Goal: Information Seeking & Learning: Learn about a topic

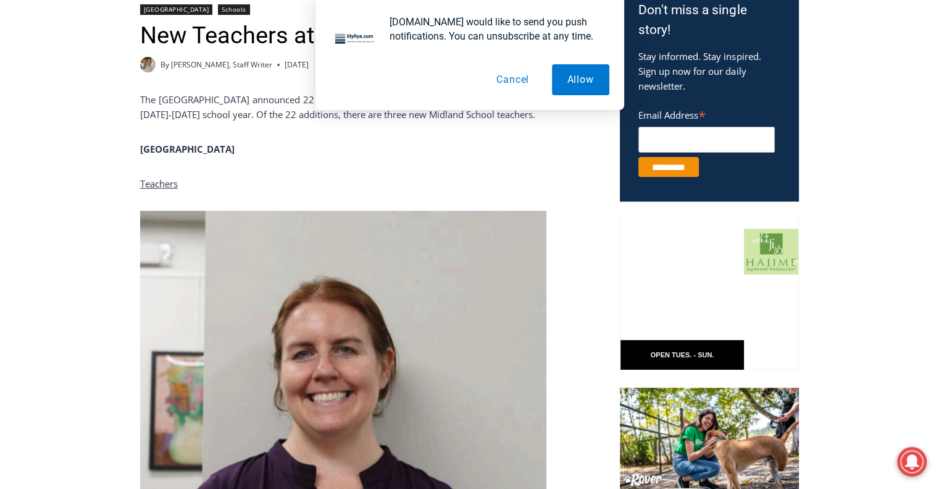
scroll to position [469, 0]
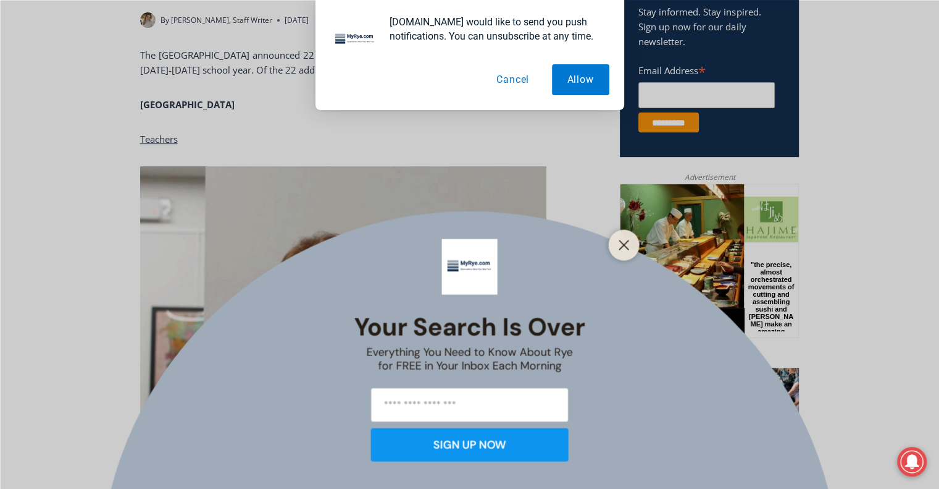
click at [515, 86] on button "Cancel" at bounding box center [513, 79] width 64 height 31
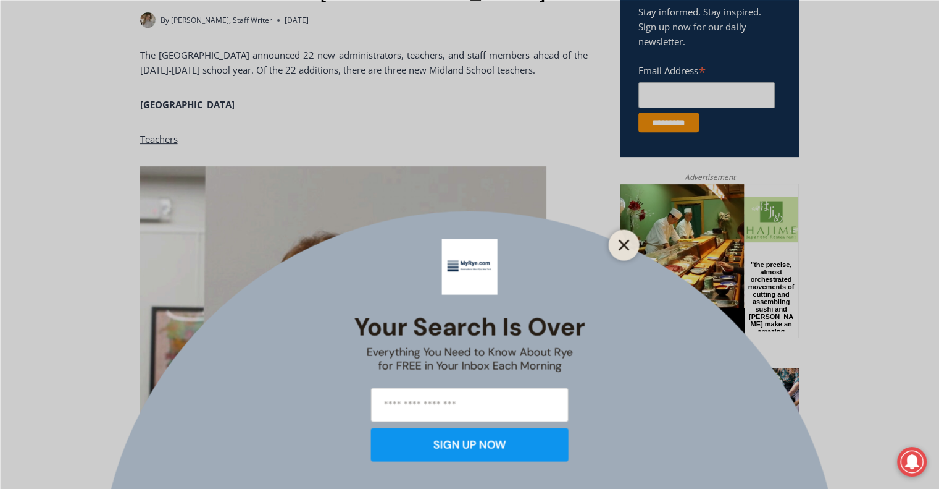
click at [627, 246] on icon "Close" at bounding box center [624, 244] width 11 height 11
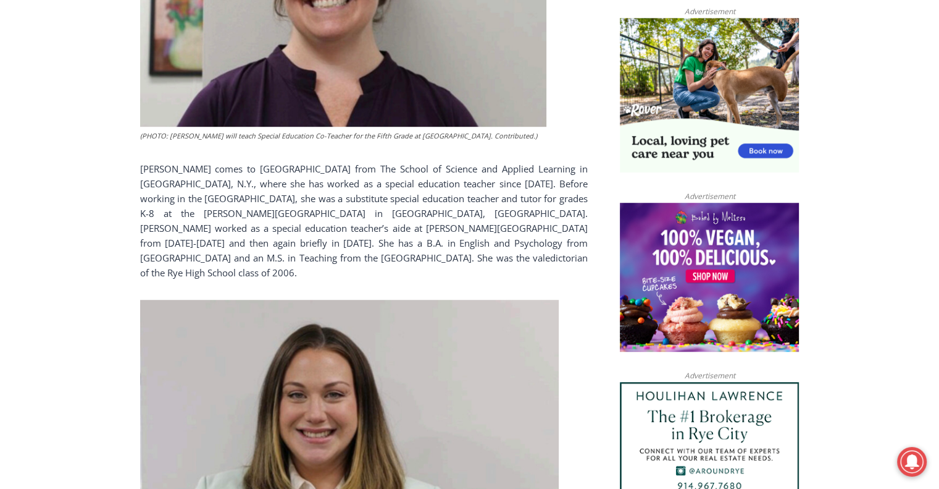
scroll to position [840, 0]
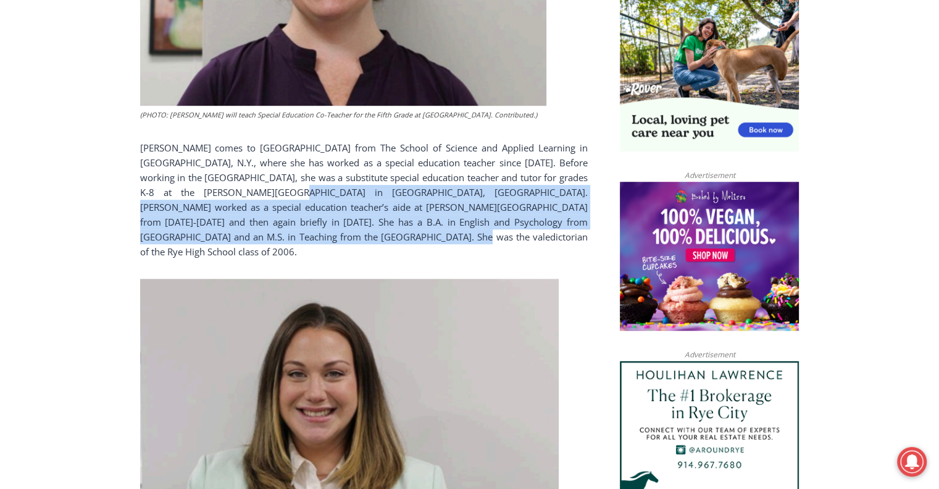
drag, startPoint x: 319, startPoint y: 244, endPoint x: 250, endPoint y: 191, distance: 87.2
click at [250, 191] on div "The [GEOGRAPHIC_DATA] announced 22 new administrators, teachers, and staff memb…" at bounding box center [364, 440] width 448 height 1527
click at [347, 241] on p "[PERSON_NAME] comes to [GEOGRAPHIC_DATA] from The School of Science and Applied…" at bounding box center [364, 199] width 448 height 119
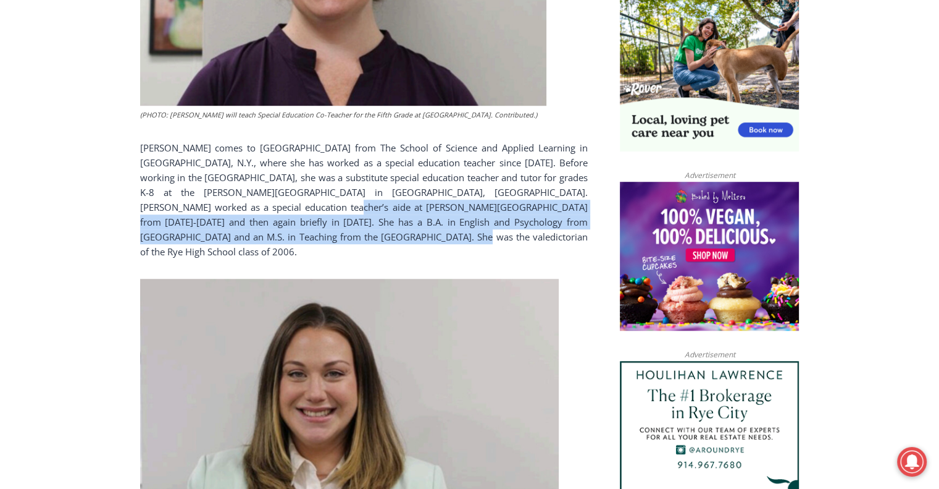
drag, startPoint x: 342, startPoint y: 241, endPoint x: 235, endPoint y: 209, distance: 111.4
click at [235, 209] on p "[PERSON_NAME] comes to [GEOGRAPHIC_DATA] from The School of Science and Applied…" at bounding box center [364, 199] width 448 height 119
click at [324, 235] on p "[PERSON_NAME] comes to [GEOGRAPHIC_DATA] from The School of Science and Applied…" at bounding box center [364, 199] width 448 height 119
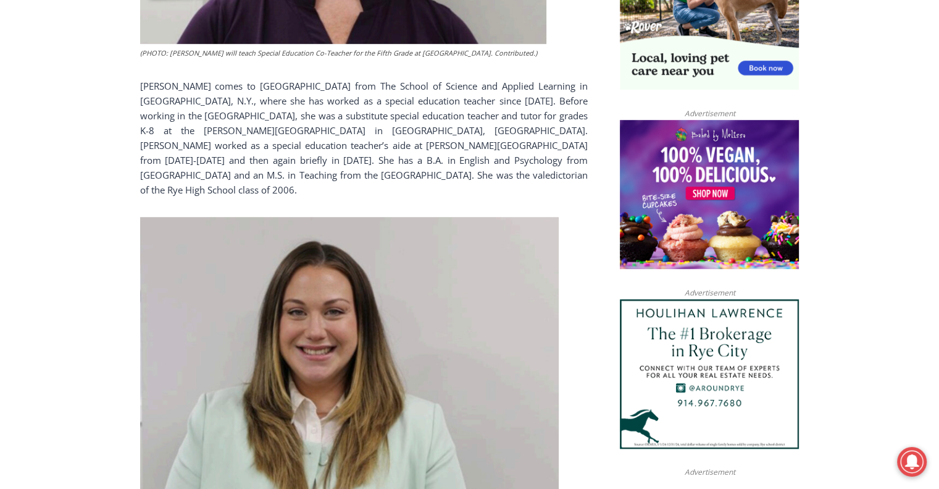
scroll to position [902, 0]
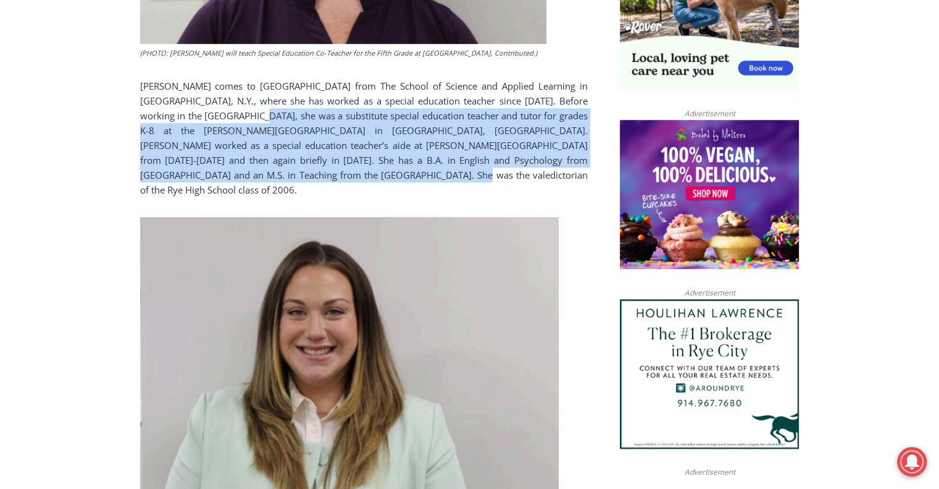
drag, startPoint x: 307, startPoint y: 175, endPoint x: 228, endPoint y: 118, distance: 97.4
click at [228, 118] on p "[PERSON_NAME] comes to [GEOGRAPHIC_DATA] from The School of Science and Applied…" at bounding box center [364, 137] width 448 height 119
click at [288, 139] on span "[PERSON_NAME] comes to [GEOGRAPHIC_DATA] from The School of Science and Applied…" at bounding box center [364, 138] width 448 height 116
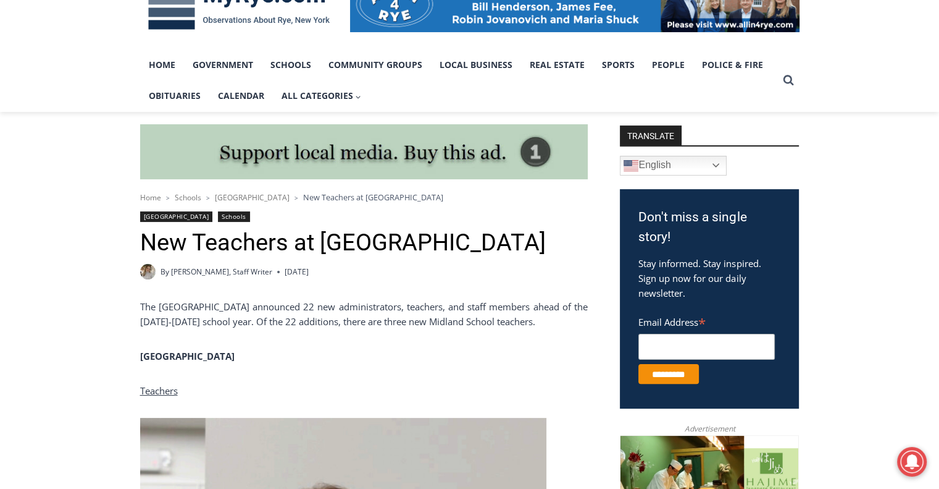
scroll to position [0, 0]
